Goal: Transaction & Acquisition: Purchase product/service

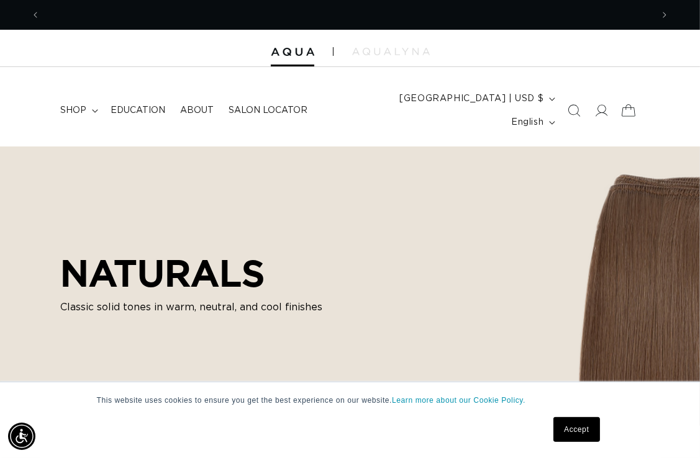
scroll to position [0, 612]
click at [601, 104] on icon at bounding box center [601, 110] width 13 height 13
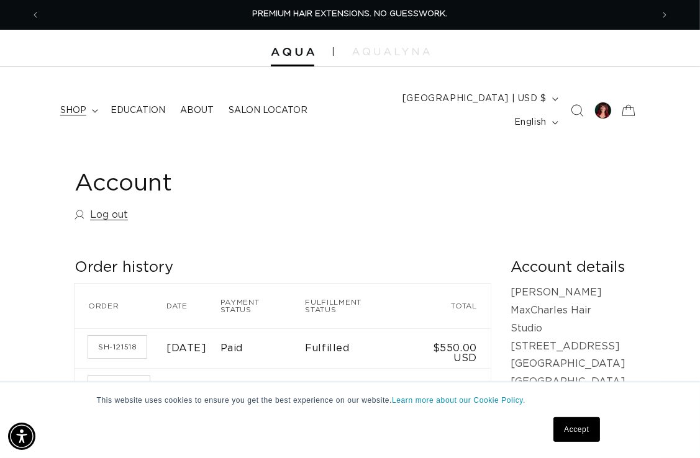
click at [72, 105] on span "shop" at bounding box center [73, 110] width 26 height 11
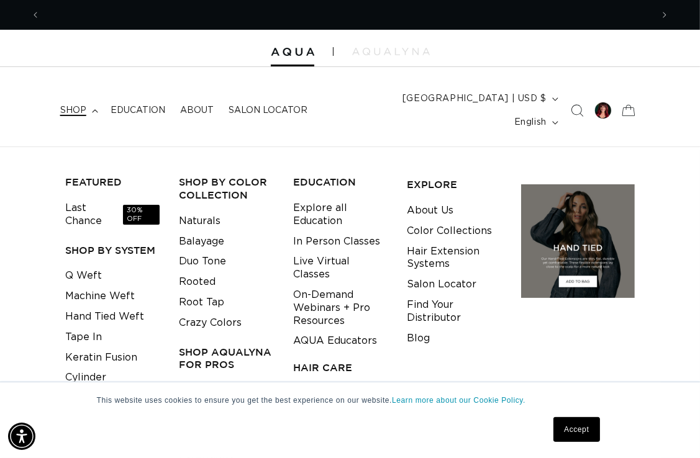
scroll to position [0, 612]
click at [412, 295] on link "Find Your Distributor" at bounding box center [454, 312] width 95 height 34
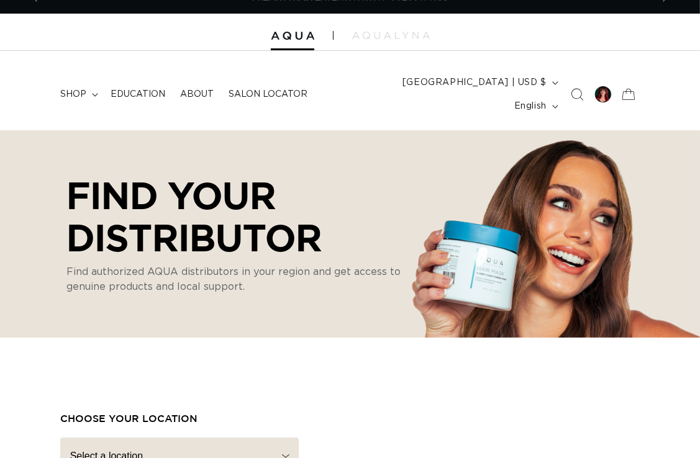
scroll to position [16, 0]
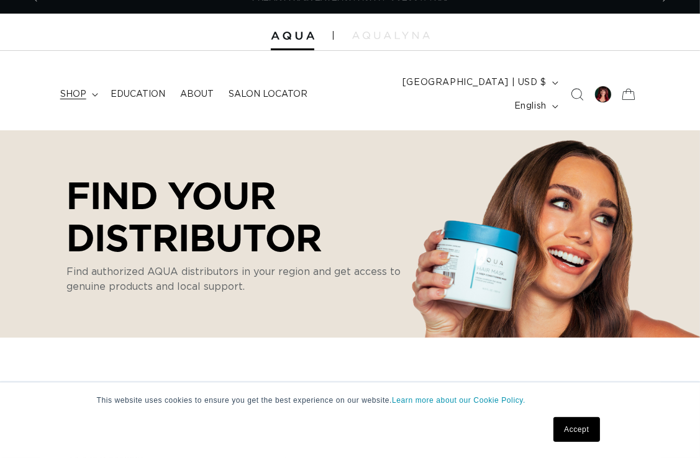
click at [94, 93] on icon at bounding box center [95, 95] width 6 height 4
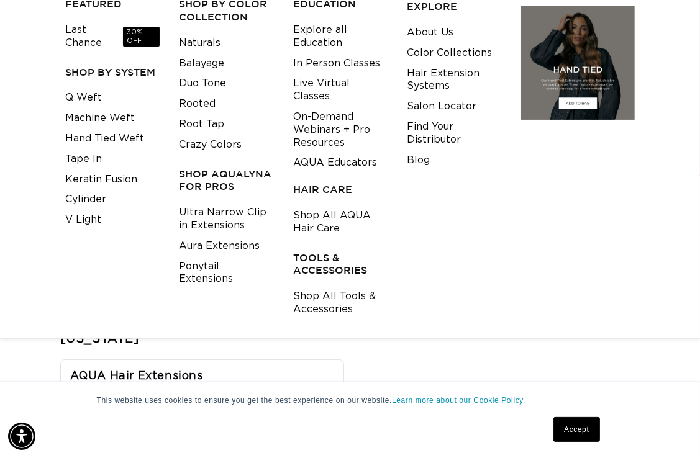
scroll to position [0, 0]
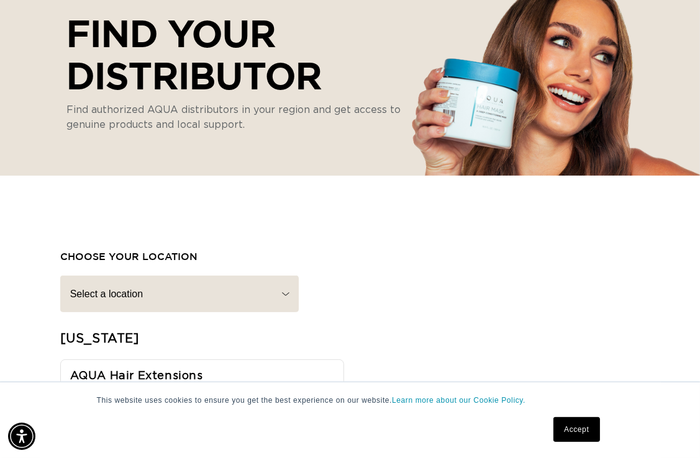
click at [574, 433] on link "Accept" at bounding box center [576, 429] width 46 height 25
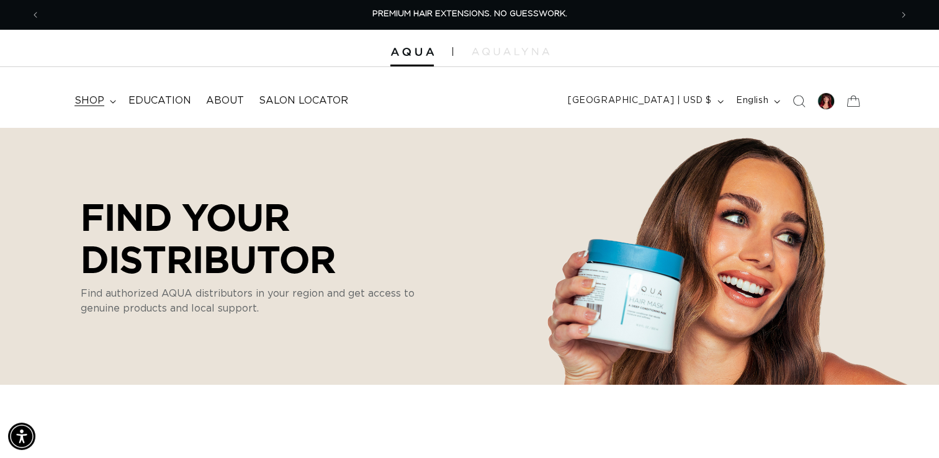
click at [111, 100] on icon at bounding box center [113, 102] width 6 height 4
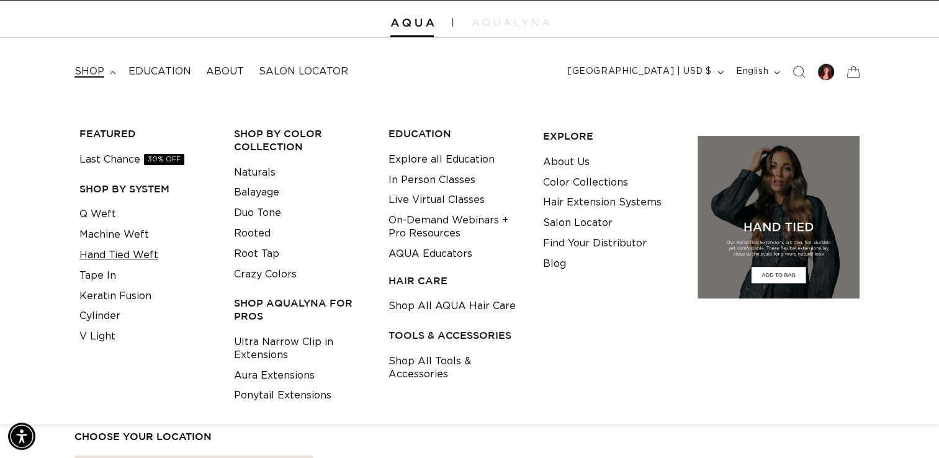
click at [112, 253] on link "Hand Tied Weft" at bounding box center [118, 255] width 79 height 20
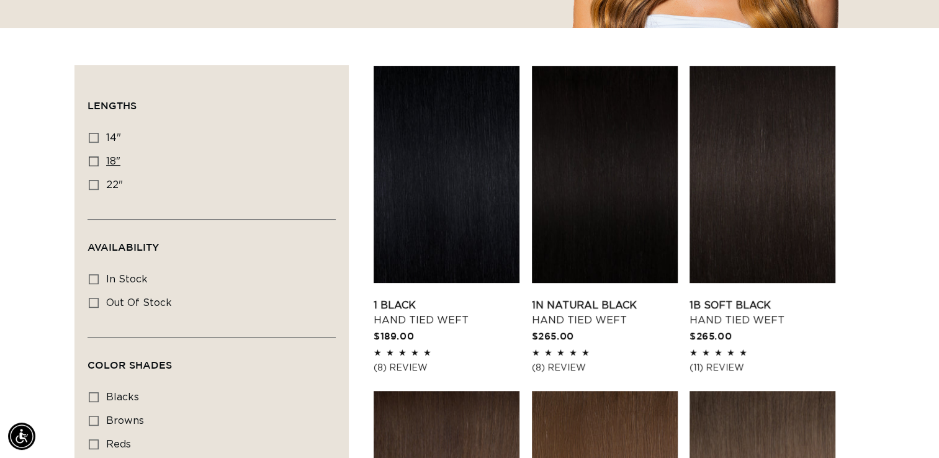
click at [91, 163] on icon at bounding box center [94, 161] width 10 height 10
click at [91, 163] on input "18" 18" (35 products)" at bounding box center [94, 161] width 10 height 10
checkbox input "true"
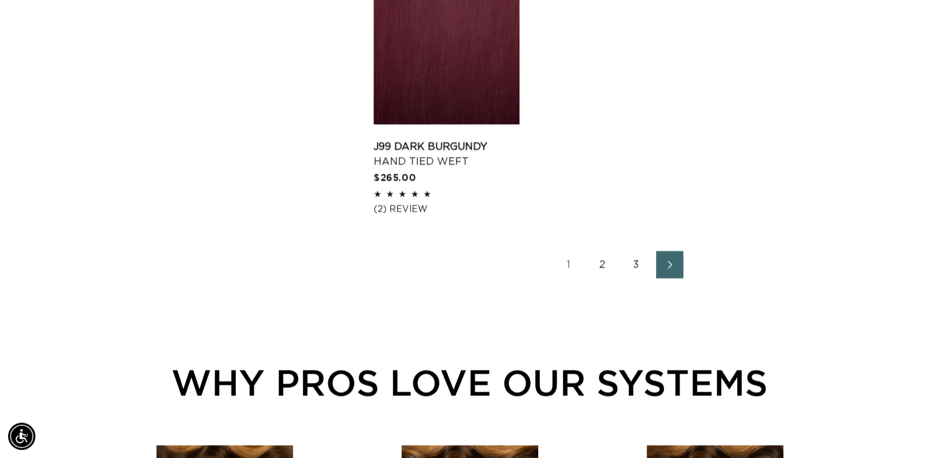
click at [599, 251] on link "2" at bounding box center [602, 264] width 27 height 27
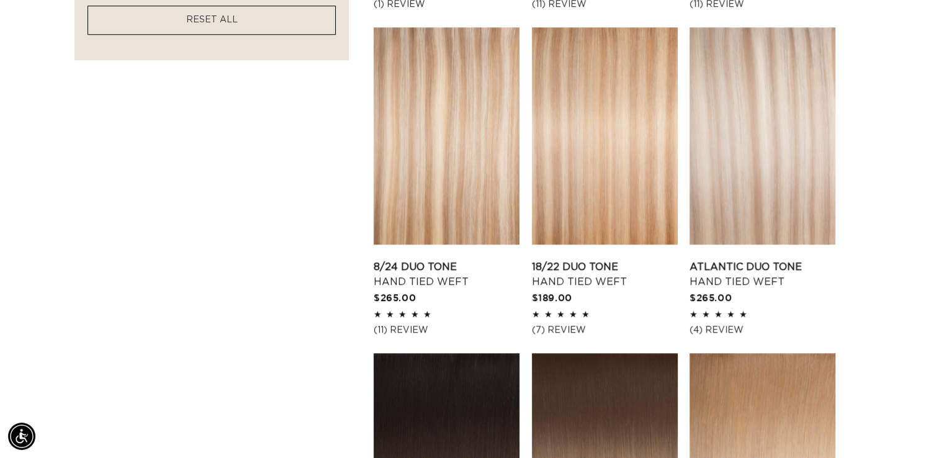
scroll to position [0, 1702]
click at [441, 260] on link "8/24 Duo Tone Hand Tied Weft" at bounding box center [447, 275] width 146 height 30
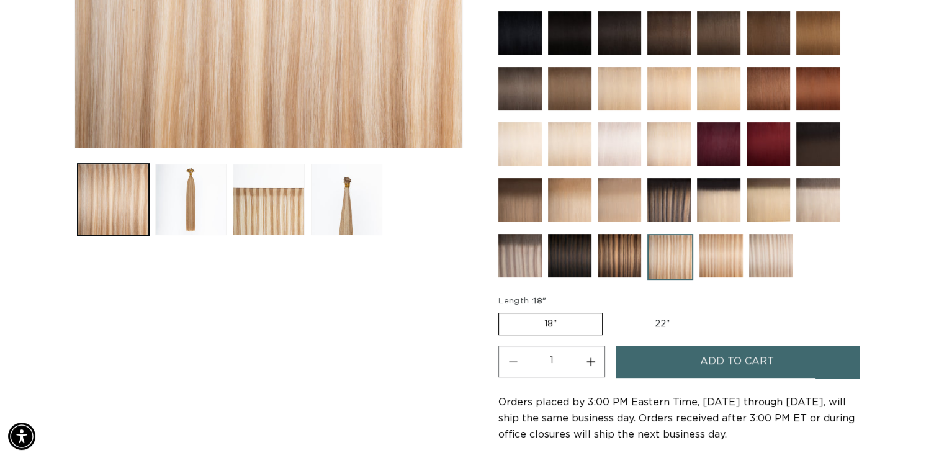
click at [581, 361] on button "Increase quantity for 8/24 Duo Tone - Hand Tied Weft" at bounding box center [591, 362] width 28 height 32
type input "2"
click at [726, 365] on span "Add to cart" at bounding box center [737, 362] width 74 height 32
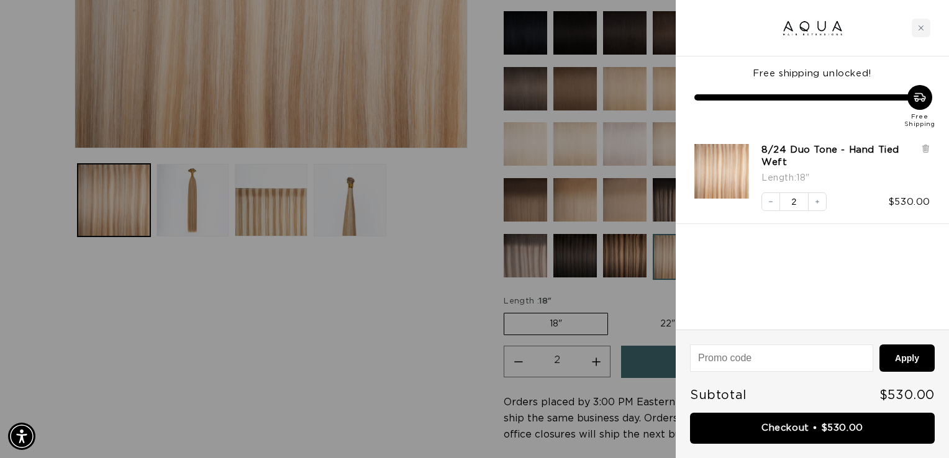
scroll to position [0, 861]
